Goal: Check status: Check status

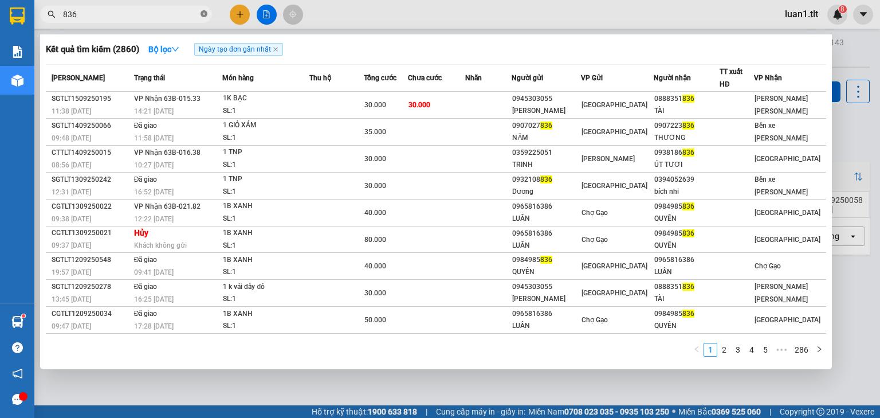
click at [202, 18] on span at bounding box center [204, 14] width 7 height 11
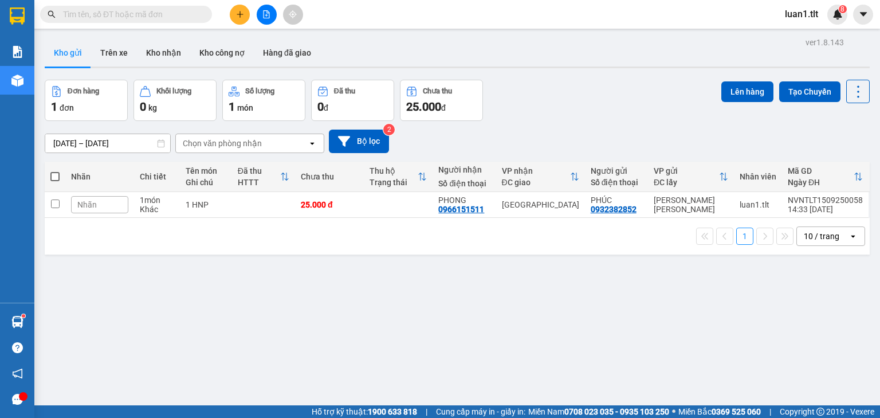
drag, startPoint x: 154, startPoint y: 32, endPoint x: 156, endPoint y: 22, distance: 10.0
click at [154, 32] on main "ver 1.8.143 Kho gửi Trên xe Kho [PERSON_NAME] công nợ Hàng đã [PERSON_NAME] hàn…" at bounding box center [440, 202] width 880 height 405
click at [156, 21] on span at bounding box center [126, 14] width 172 height 17
click at [154, 11] on input "text" at bounding box center [130, 14] width 135 height 13
click at [122, 22] on span at bounding box center [126, 14] width 172 height 17
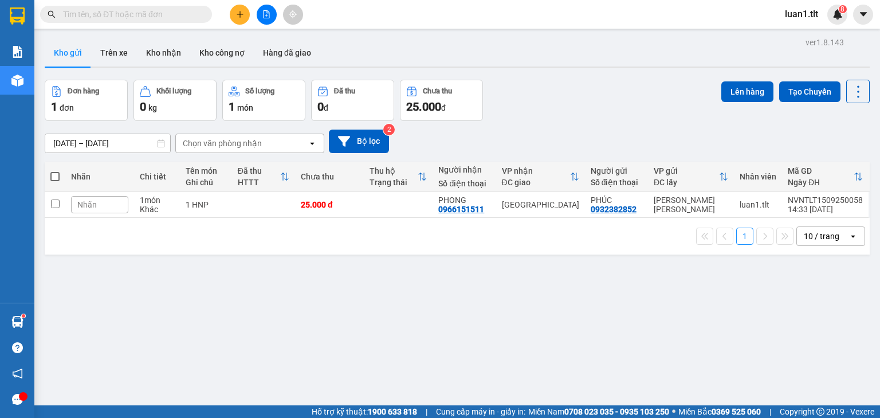
click at [101, 19] on input "text" at bounding box center [130, 14] width 135 height 13
click at [101, 18] on input "text" at bounding box center [130, 14] width 135 height 13
click at [99, 17] on input "0" at bounding box center [130, 14] width 135 height 13
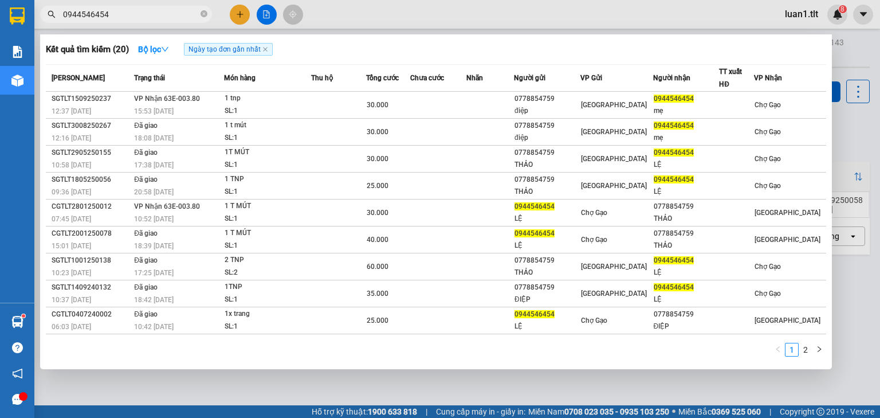
type input "0944546454"
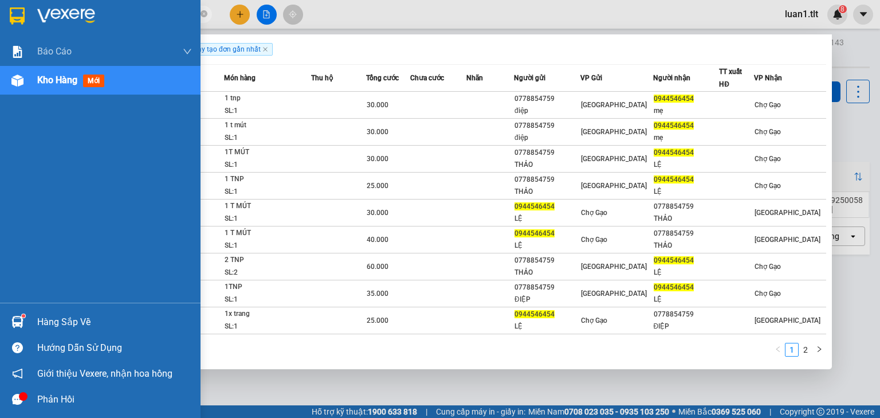
click at [16, 316] on img at bounding box center [17, 322] width 12 height 12
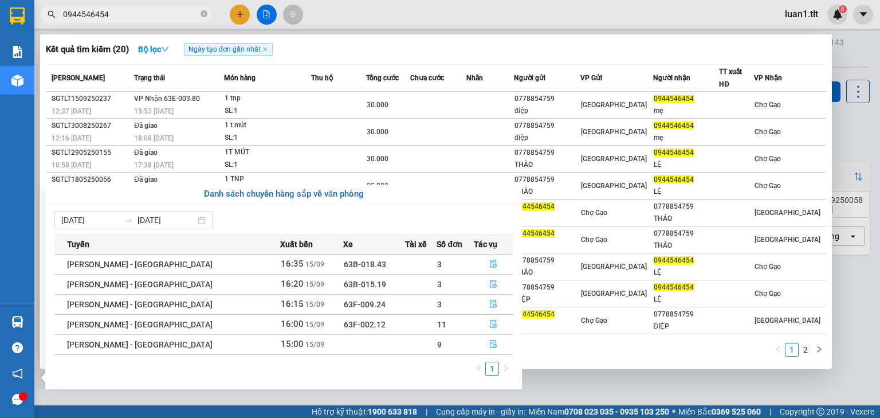
click at [731, 10] on section "Kết quả [PERSON_NAME] ( 20 ) Bộ lọc Ngày tạo [PERSON_NAME] nhất Mã ĐH Trạng thá…" at bounding box center [440, 209] width 880 height 418
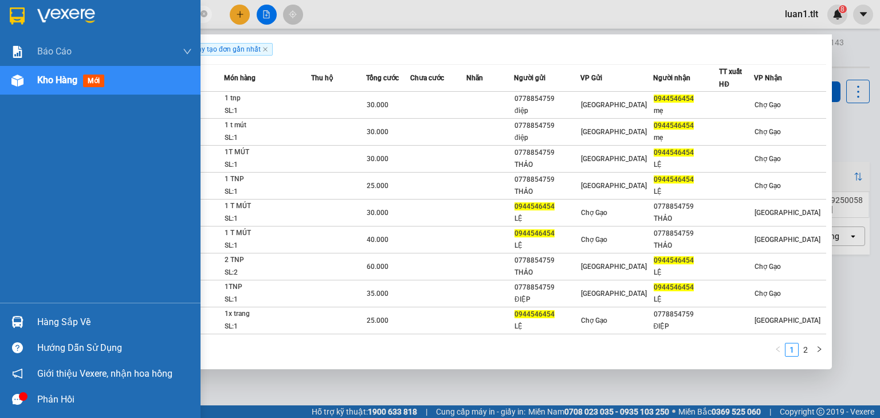
click at [23, 9] on img at bounding box center [17, 15] width 15 height 17
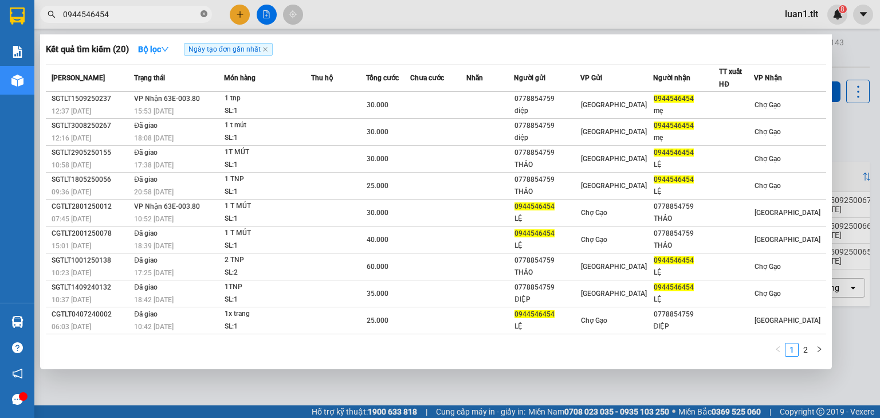
click at [204, 11] on icon "close-circle" at bounding box center [204, 13] width 7 height 7
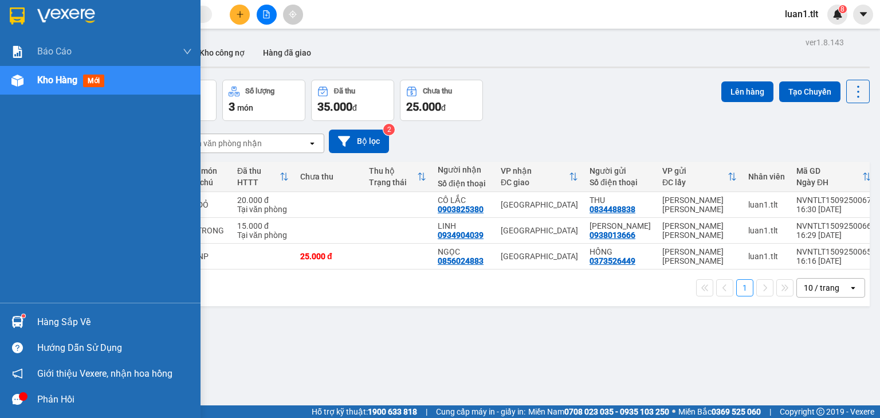
click at [17, 317] on img at bounding box center [17, 322] width 12 height 12
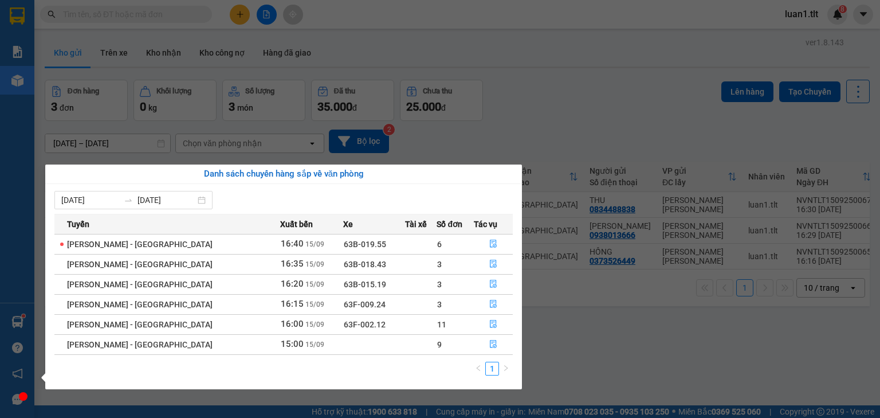
click at [565, 309] on section "Kết quả [PERSON_NAME] ( 20 ) Bộ lọc Ngày tạo [PERSON_NAME] nhất Mã ĐH Trạng thá…" at bounding box center [440, 209] width 880 height 418
